Goal: Transaction & Acquisition: Purchase product/service

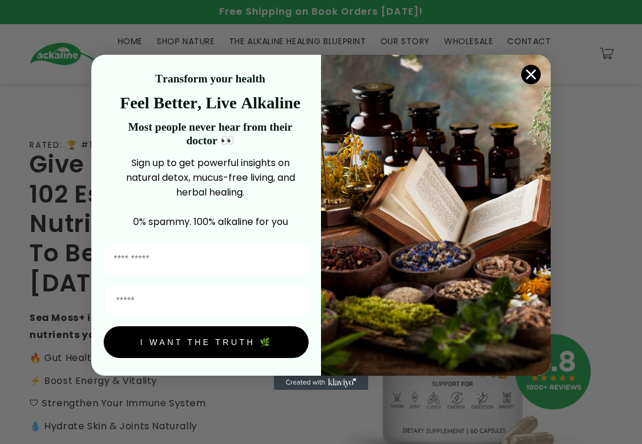
click at [69, 77] on circle "Close dialog" at bounding box center [531, 73] width 19 height 19
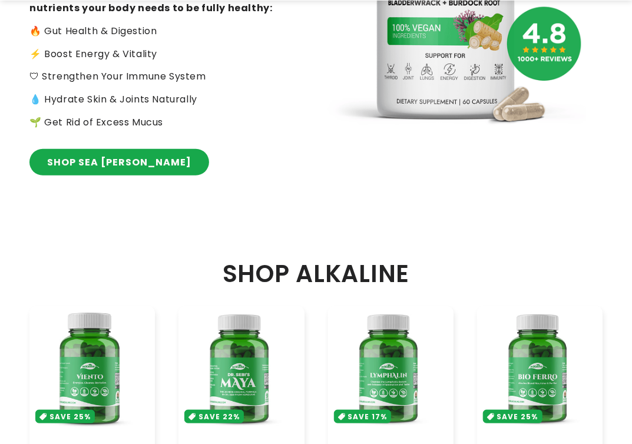
scroll to position [523, 0]
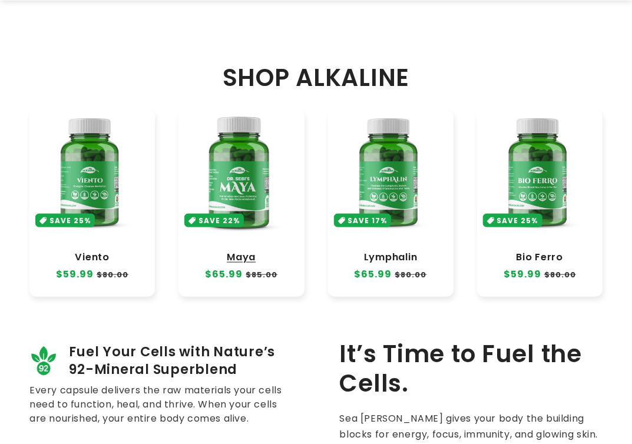
click at [69, 215] on link "Maya" at bounding box center [241, 258] width 102 height 12
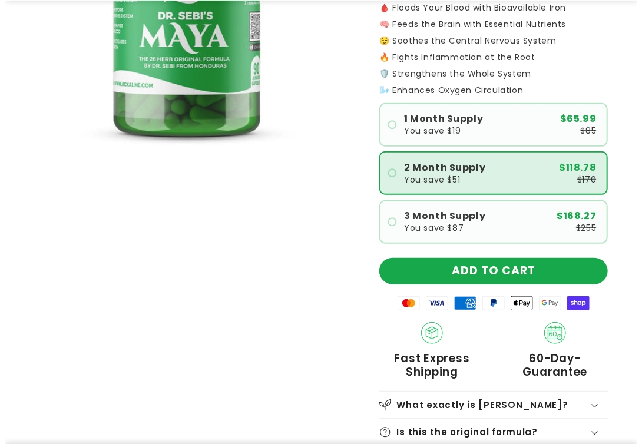
scroll to position [327, 0]
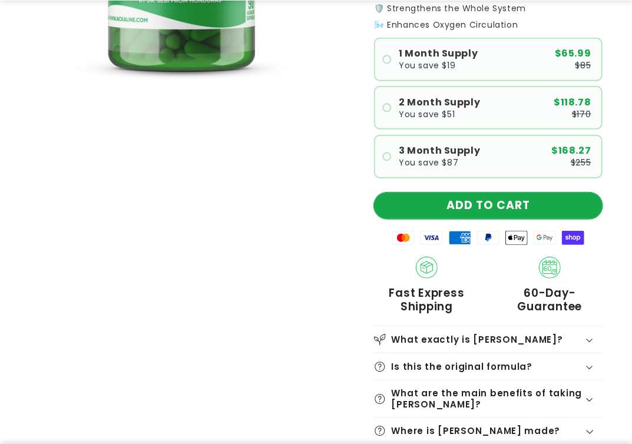
click at [498, 204] on button "ADD TO CART" at bounding box center [488, 206] width 229 height 27
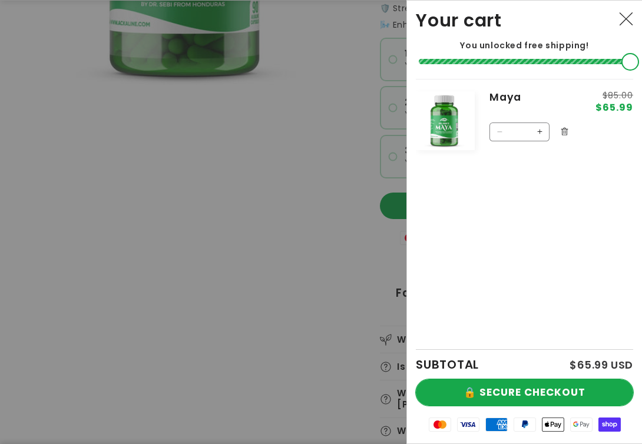
click at [529, 390] on button "🔒 SECURE CHECKOUT" at bounding box center [524, 393] width 217 height 27
